Goal: Information Seeking & Learning: Learn about a topic

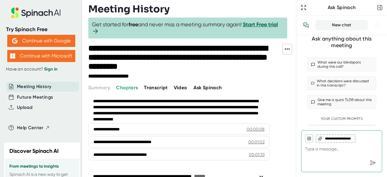
scroll to position [57, 0]
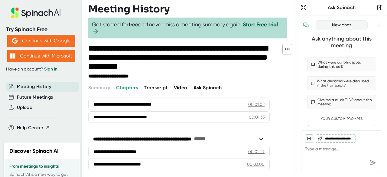
click at [157, 87] on span "Transcript" at bounding box center [156, 88] width 24 height 6
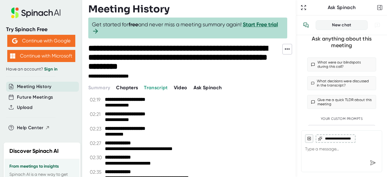
scroll to position [301, 0]
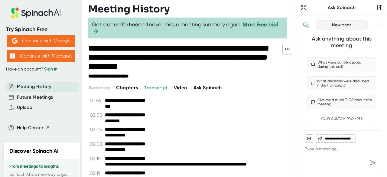
click at [57, 42] on button "Continue with Google" at bounding box center [41, 41] width 68 height 12
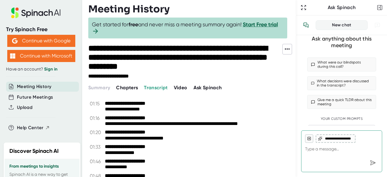
scroll to position [0, 0]
